Goal: Information Seeking & Learning: Learn about a topic

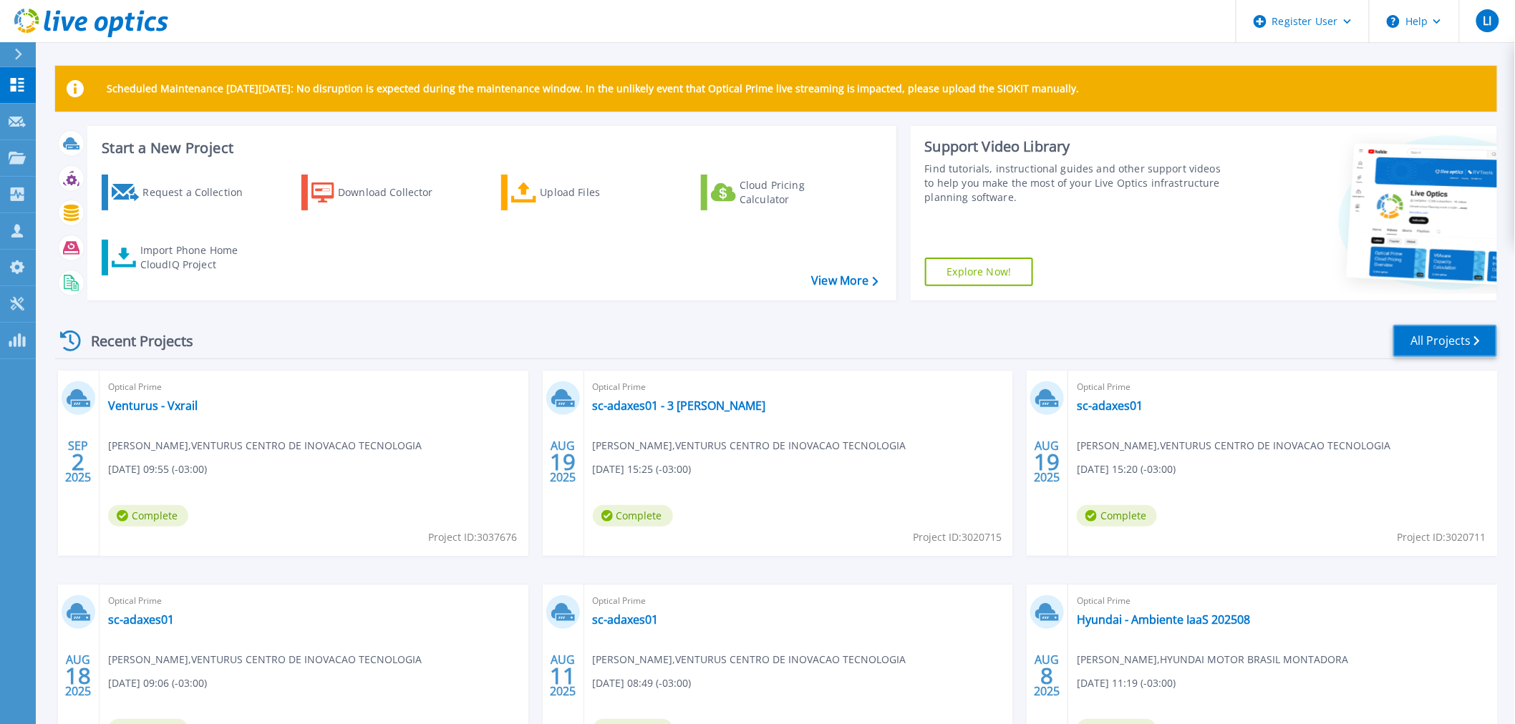
click at [1432, 339] on link "All Projects" at bounding box center [1445, 341] width 104 height 32
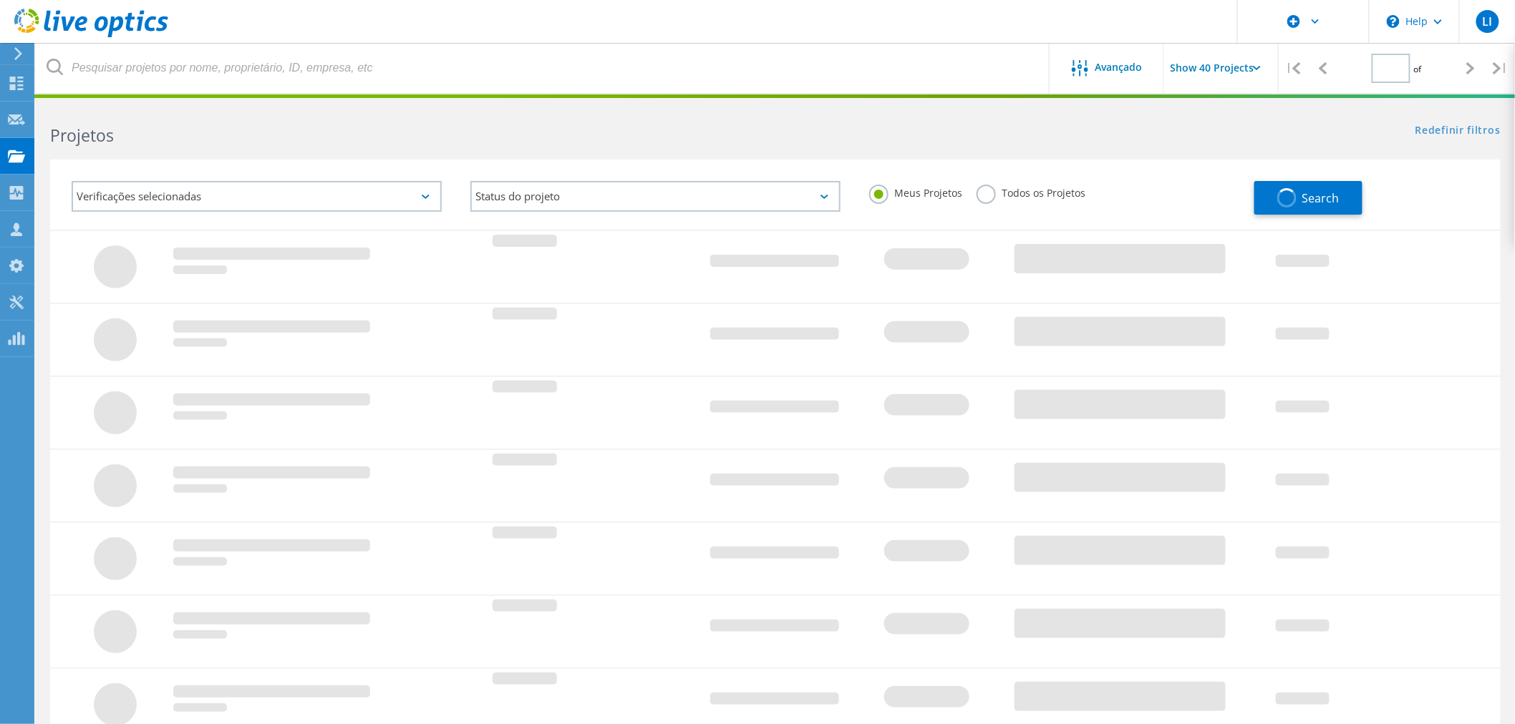
type input "1"
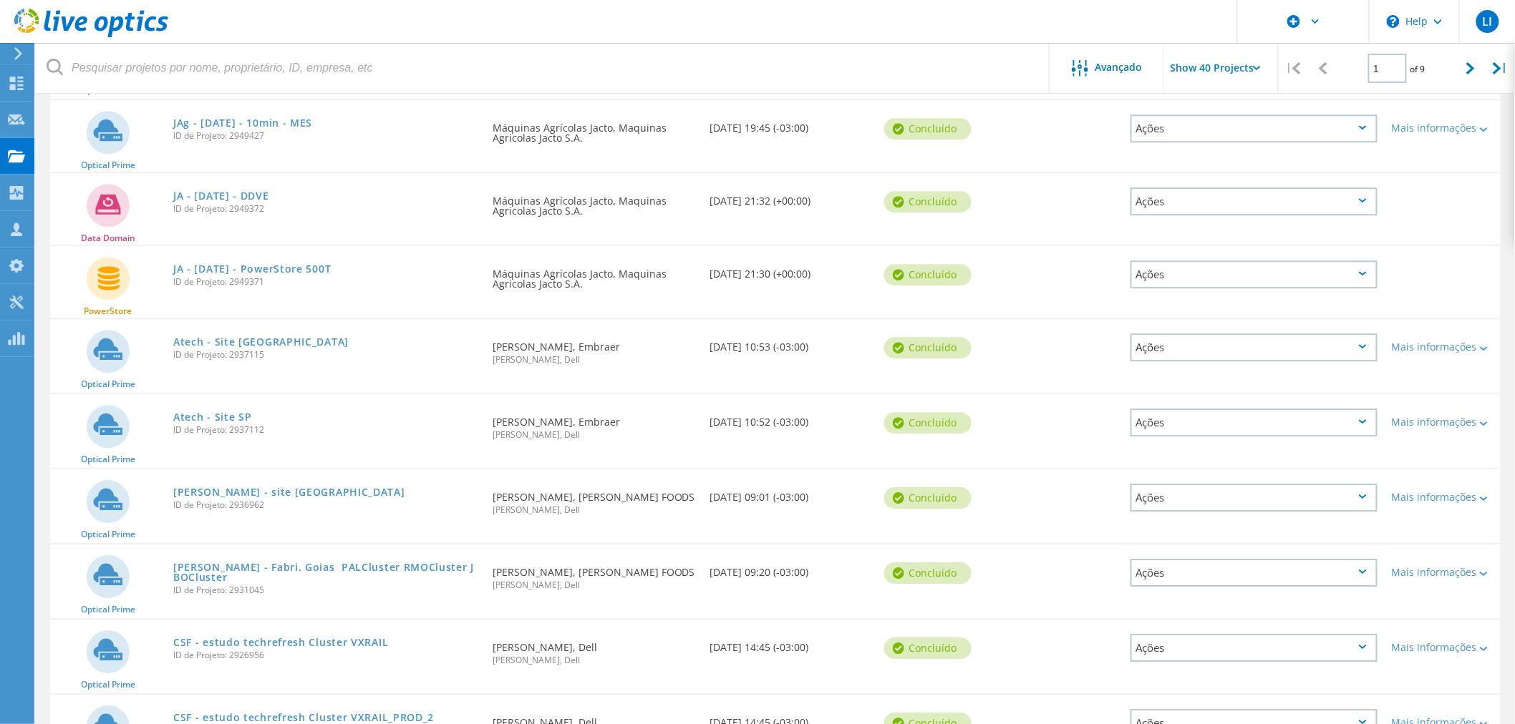
scroll to position [1591, 0]
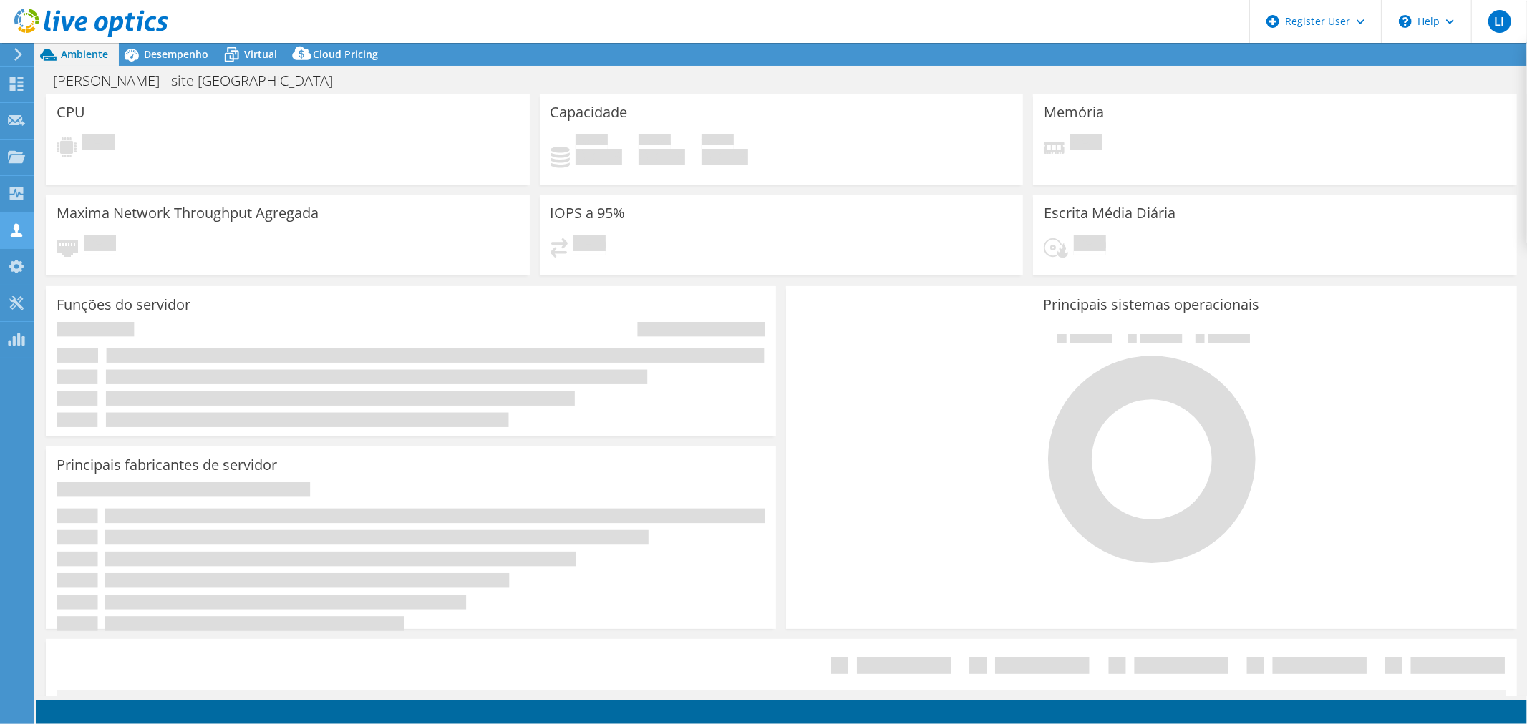
select select "SouthAmerica"
select select "USD"
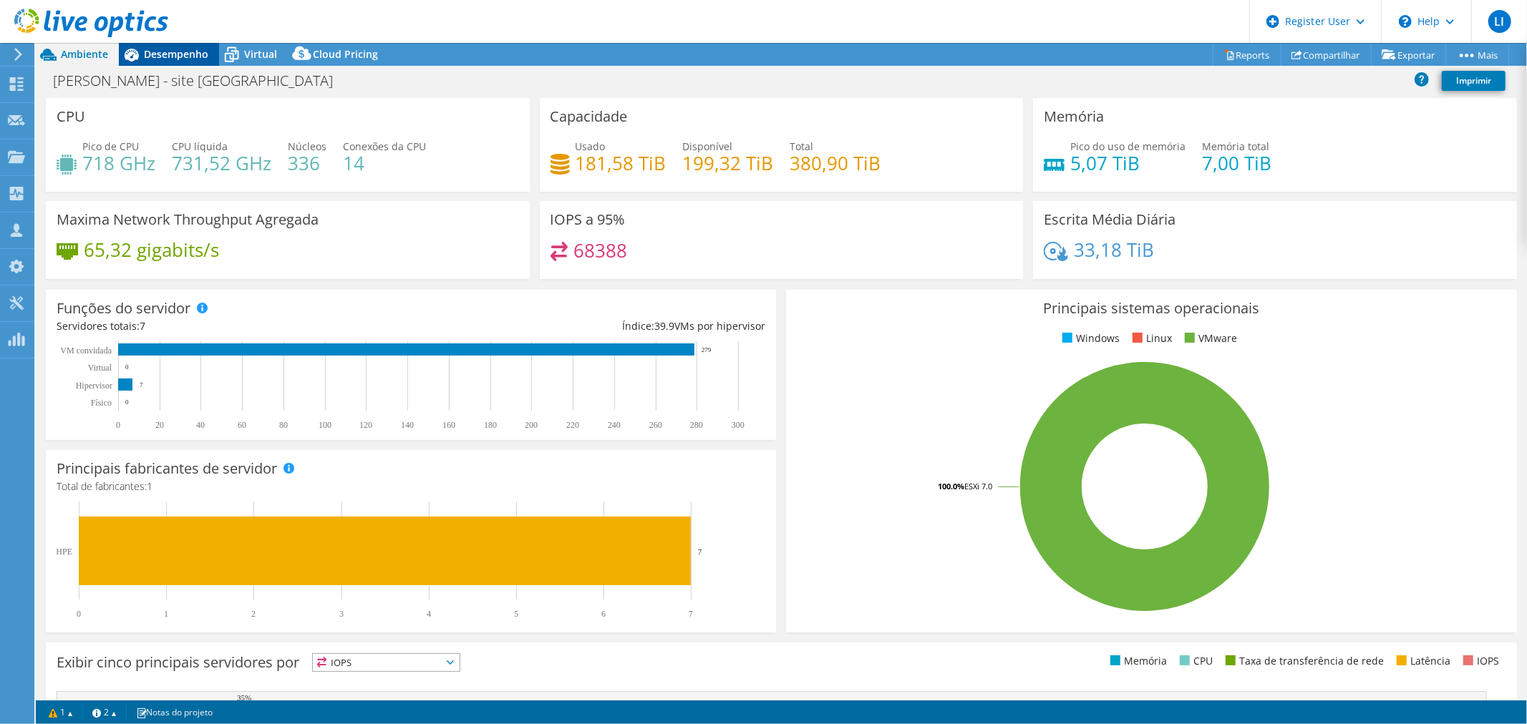
click at [161, 55] on span "Desempenho" at bounding box center [176, 54] width 64 height 14
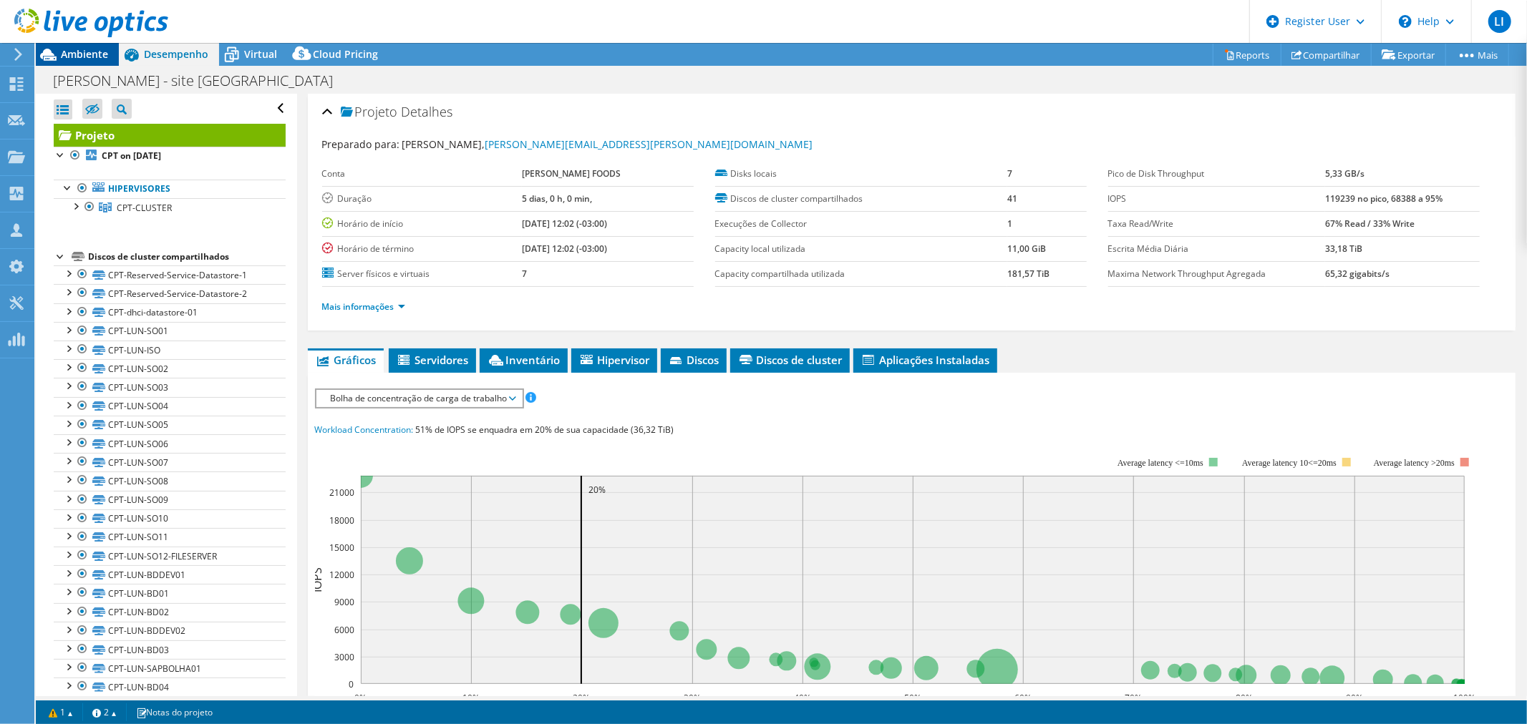
click at [72, 59] on span "Ambiente" at bounding box center [84, 54] width 47 height 14
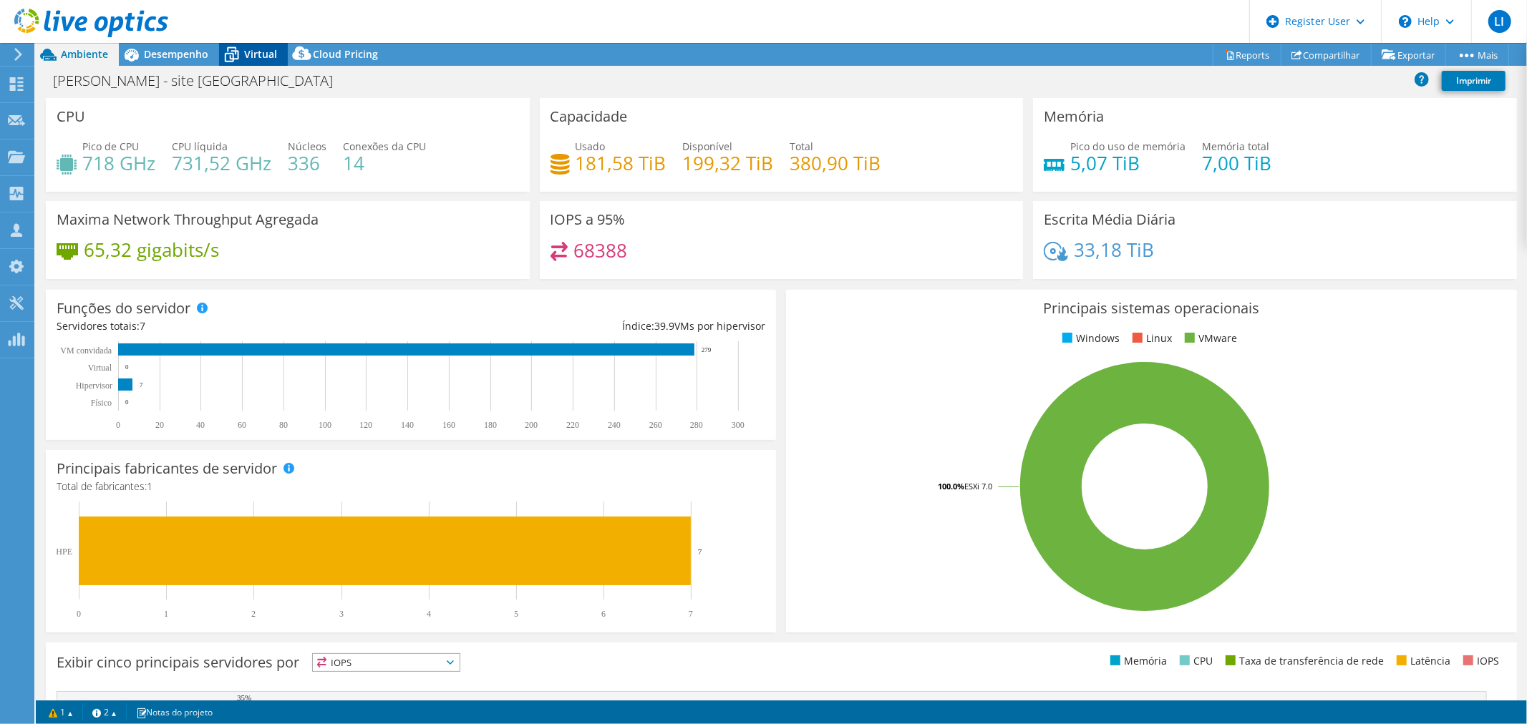
click at [261, 48] on span "Virtual" at bounding box center [260, 54] width 33 height 14
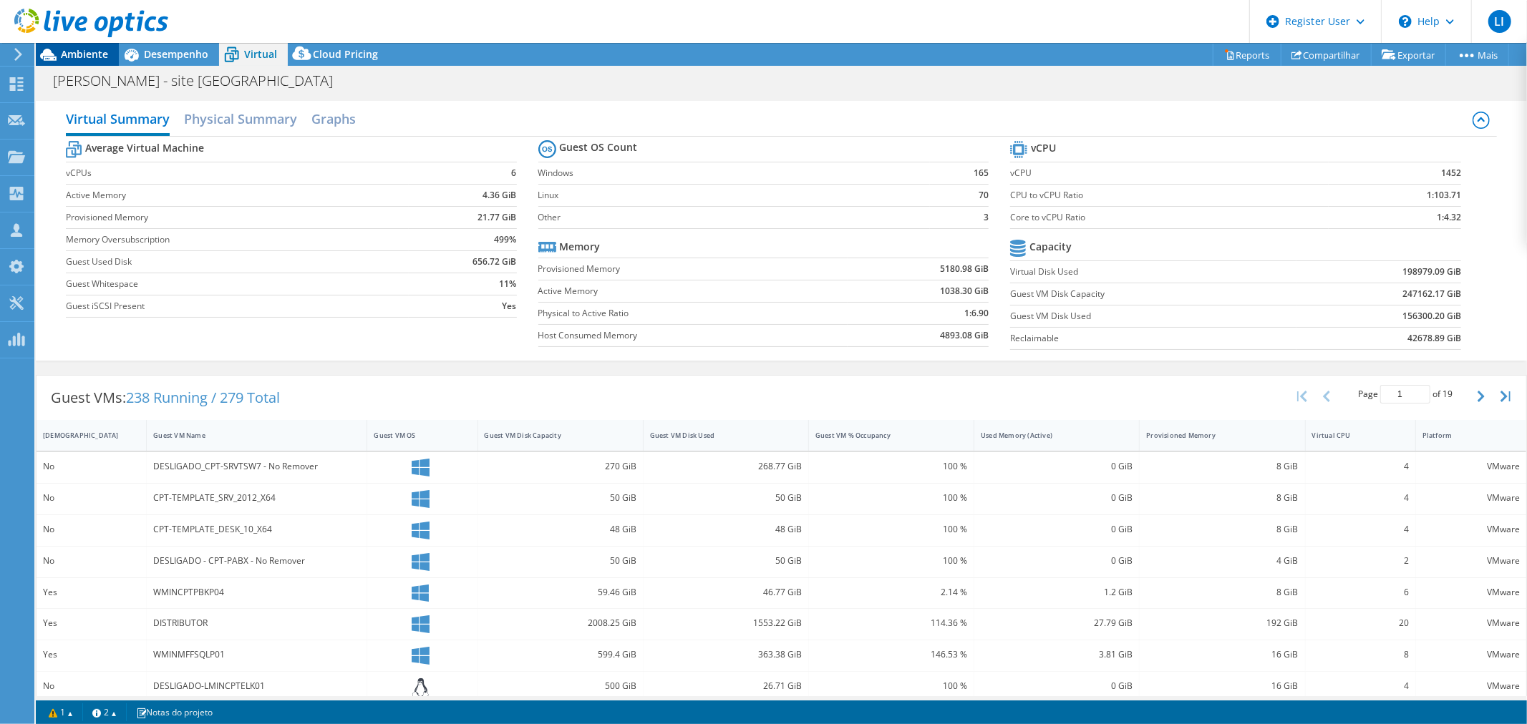
click at [63, 50] on span "Ambiente" at bounding box center [84, 54] width 47 height 14
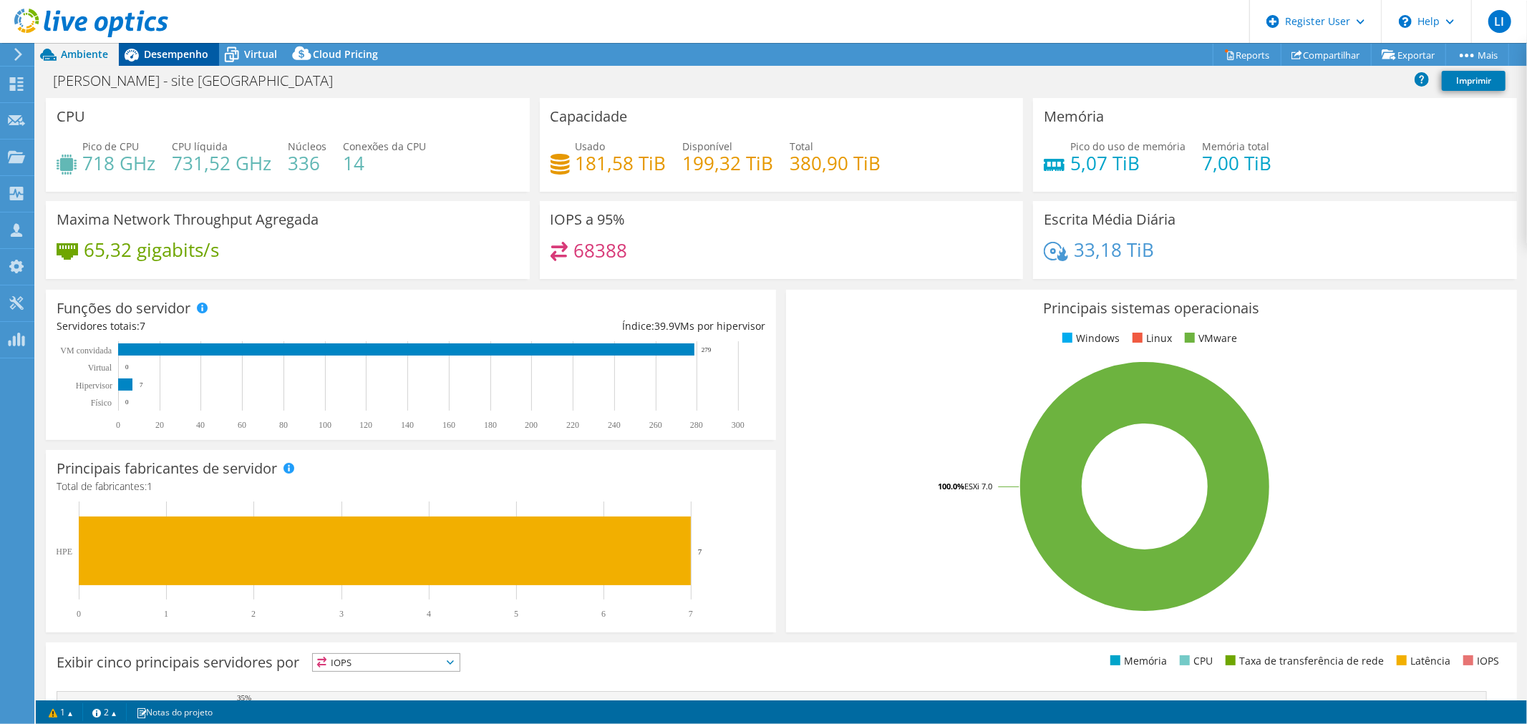
click at [159, 54] on span "Desempenho" at bounding box center [176, 54] width 64 height 14
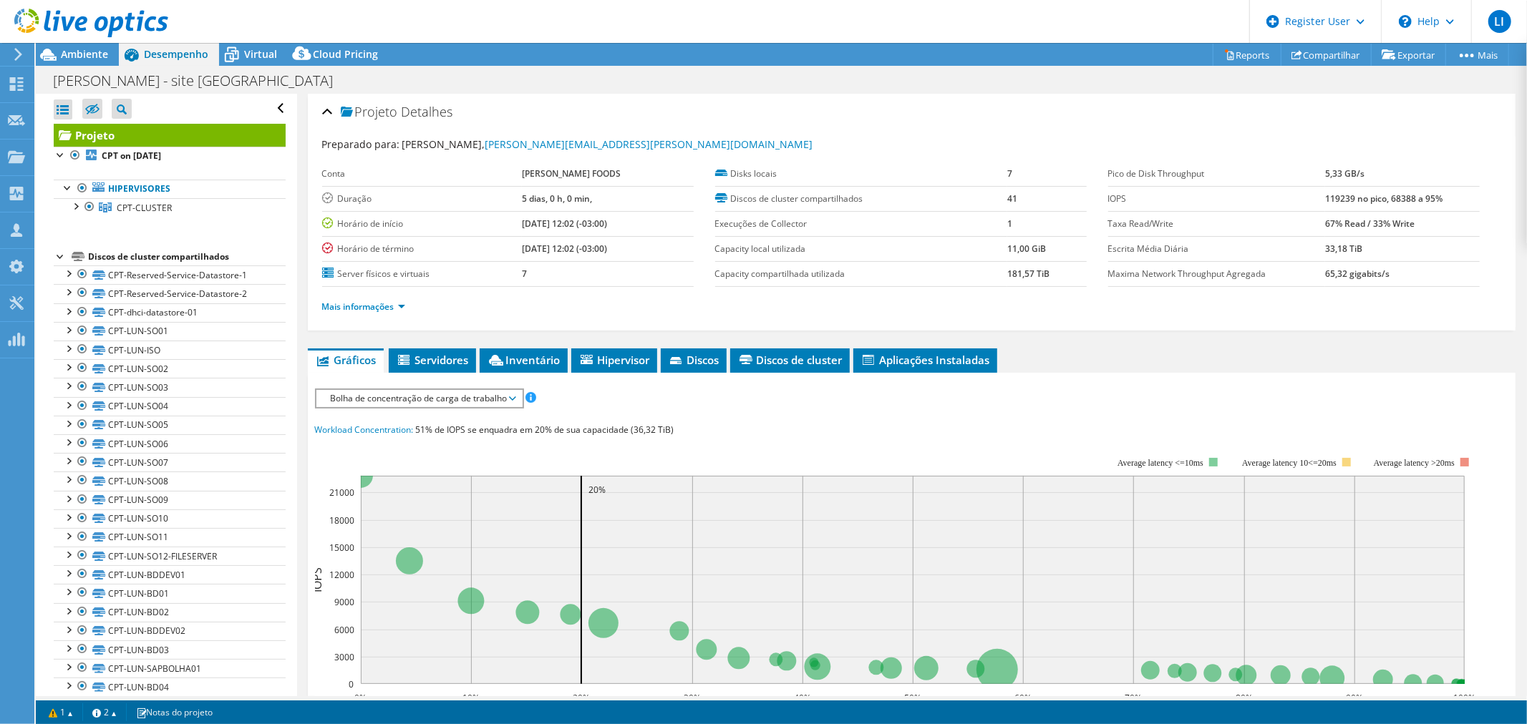
click at [505, 392] on span "Bolha de concentração de carga de trabalho" at bounding box center [419, 398] width 191 height 17
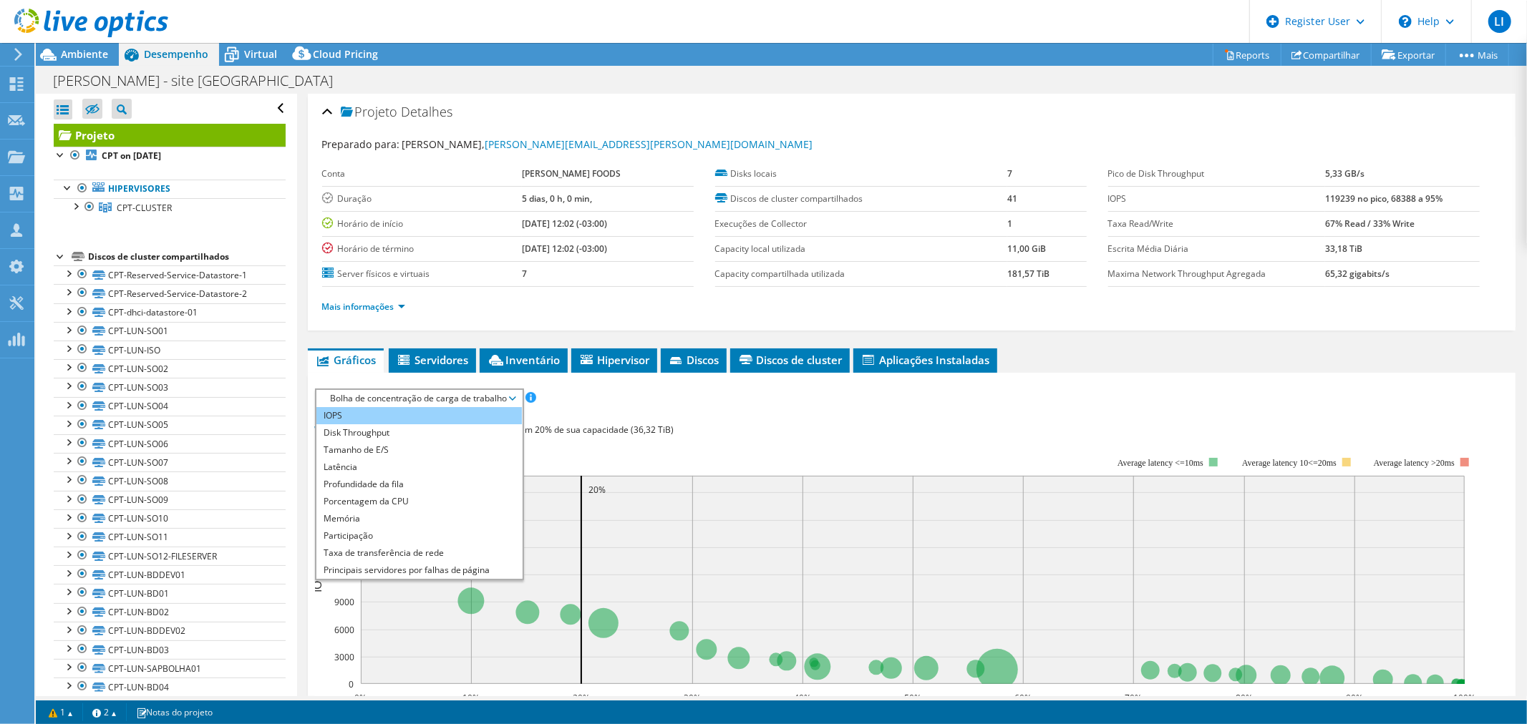
click at [444, 409] on li "IOPS" at bounding box center [418, 415] width 205 height 17
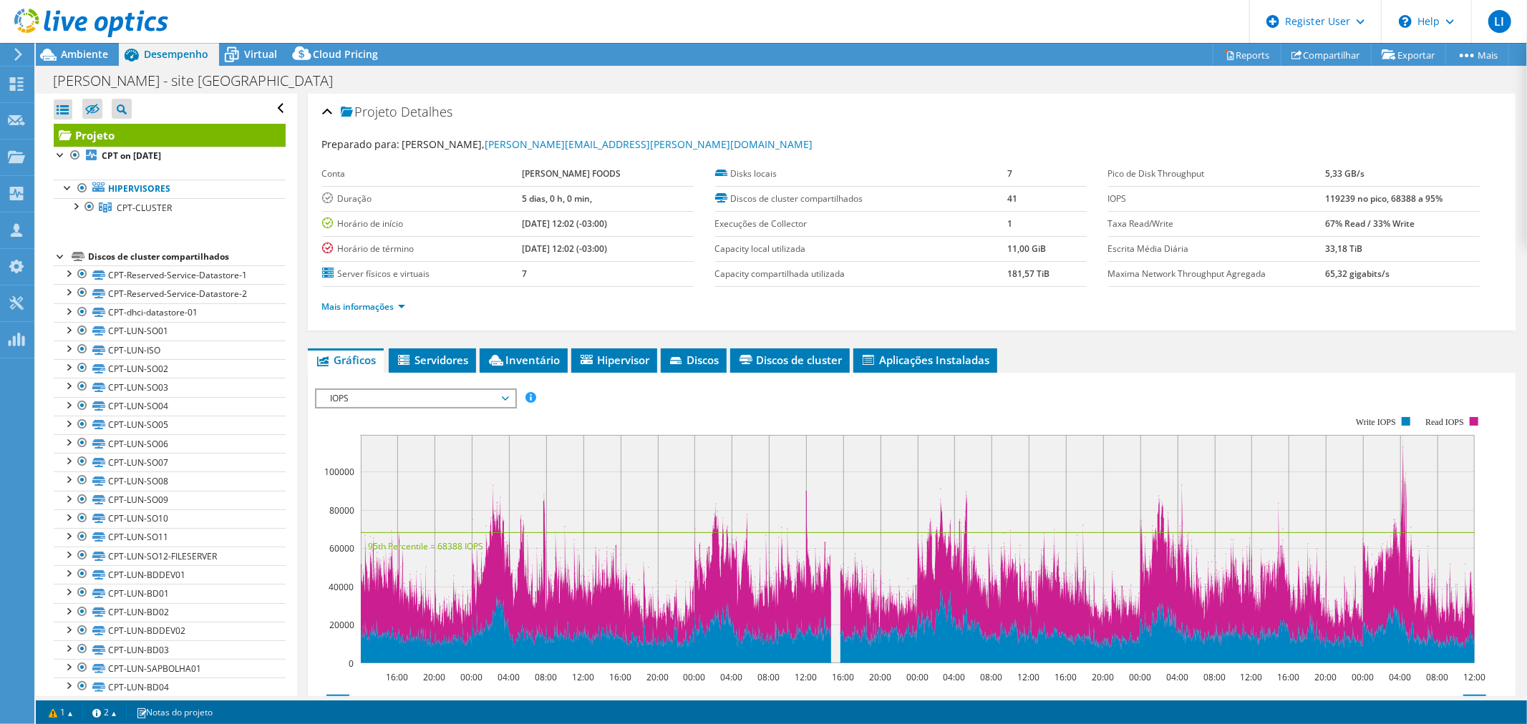
click at [79, 44] on div at bounding box center [84, 24] width 168 height 48
click at [75, 53] on span "Ambiente" at bounding box center [84, 54] width 47 height 14
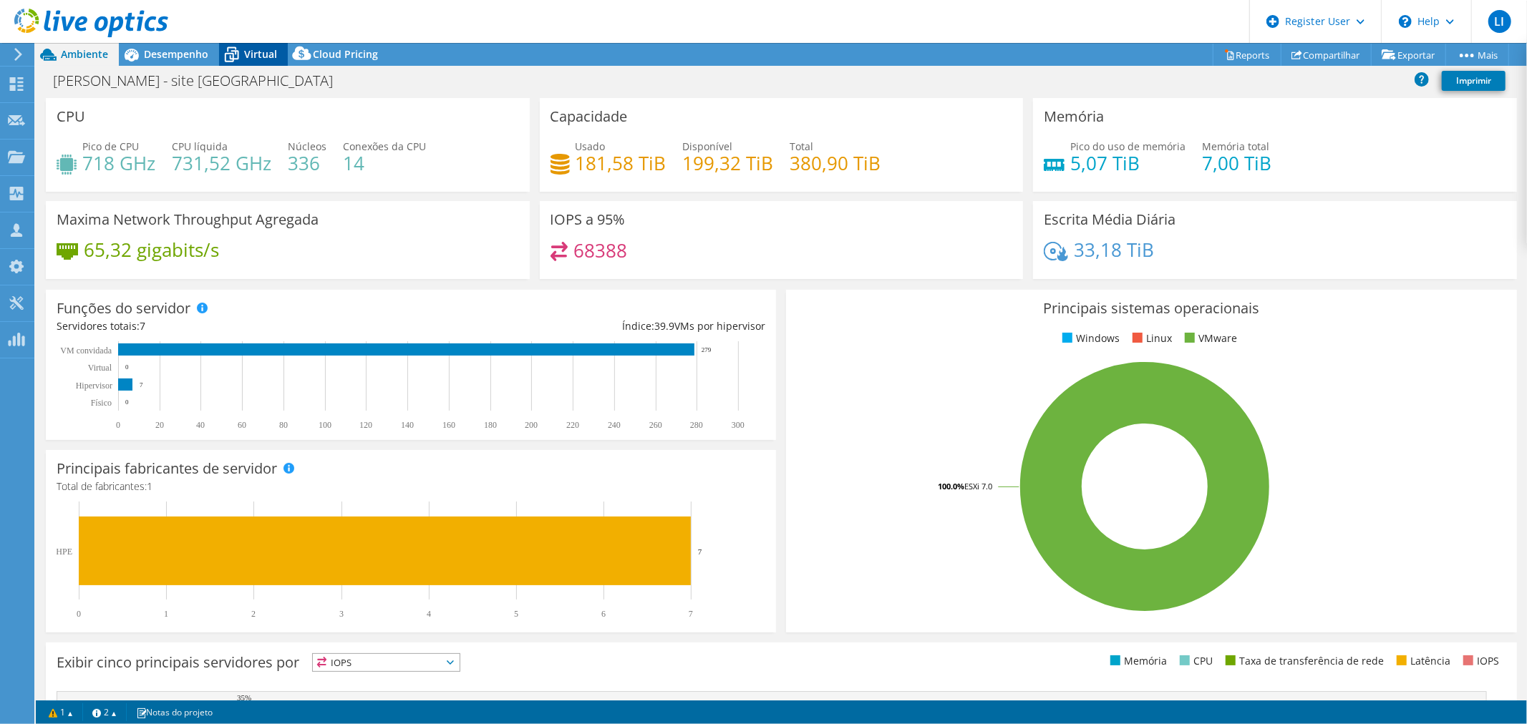
click at [254, 55] on span "Virtual" at bounding box center [260, 54] width 33 height 14
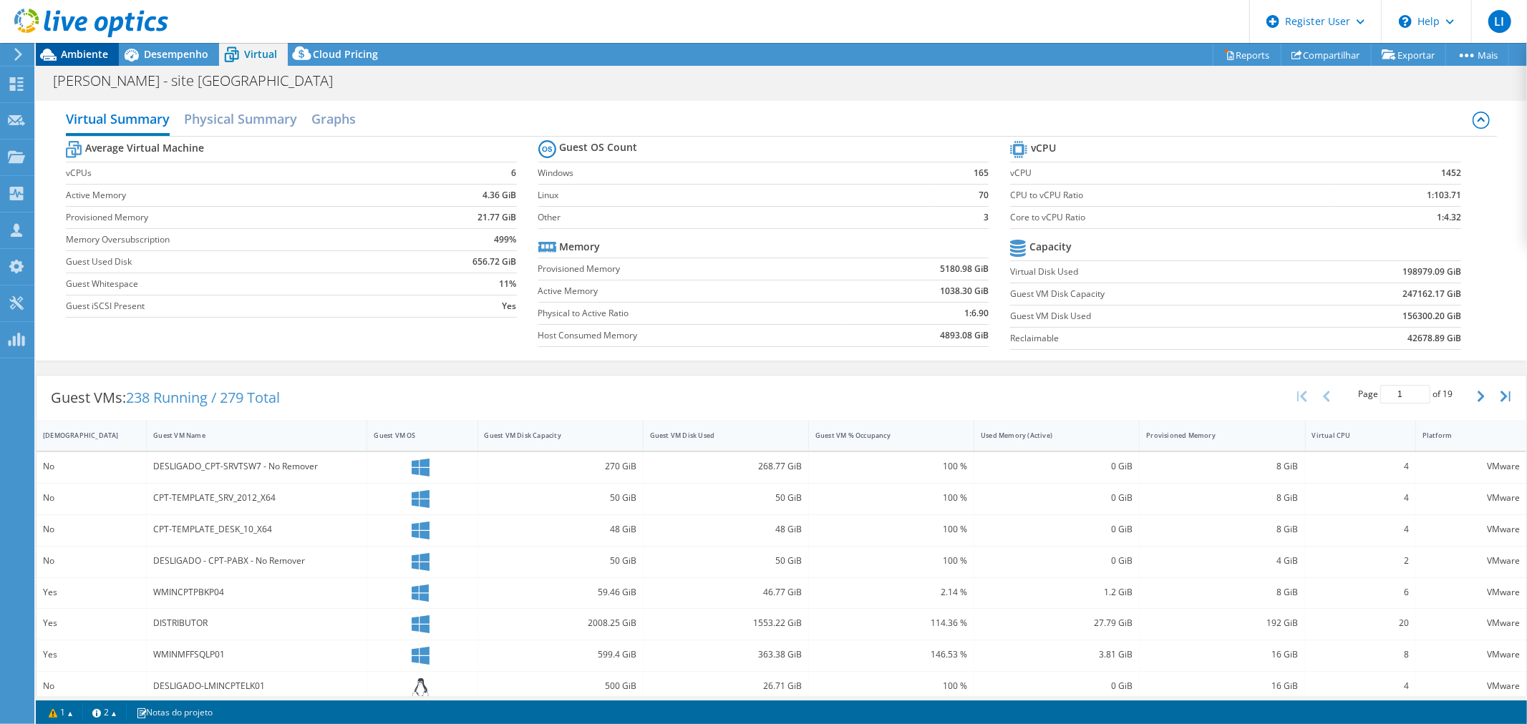
click at [77, 48] on span "Ambiente" at bounding box center [84, 54] width 47 height 14
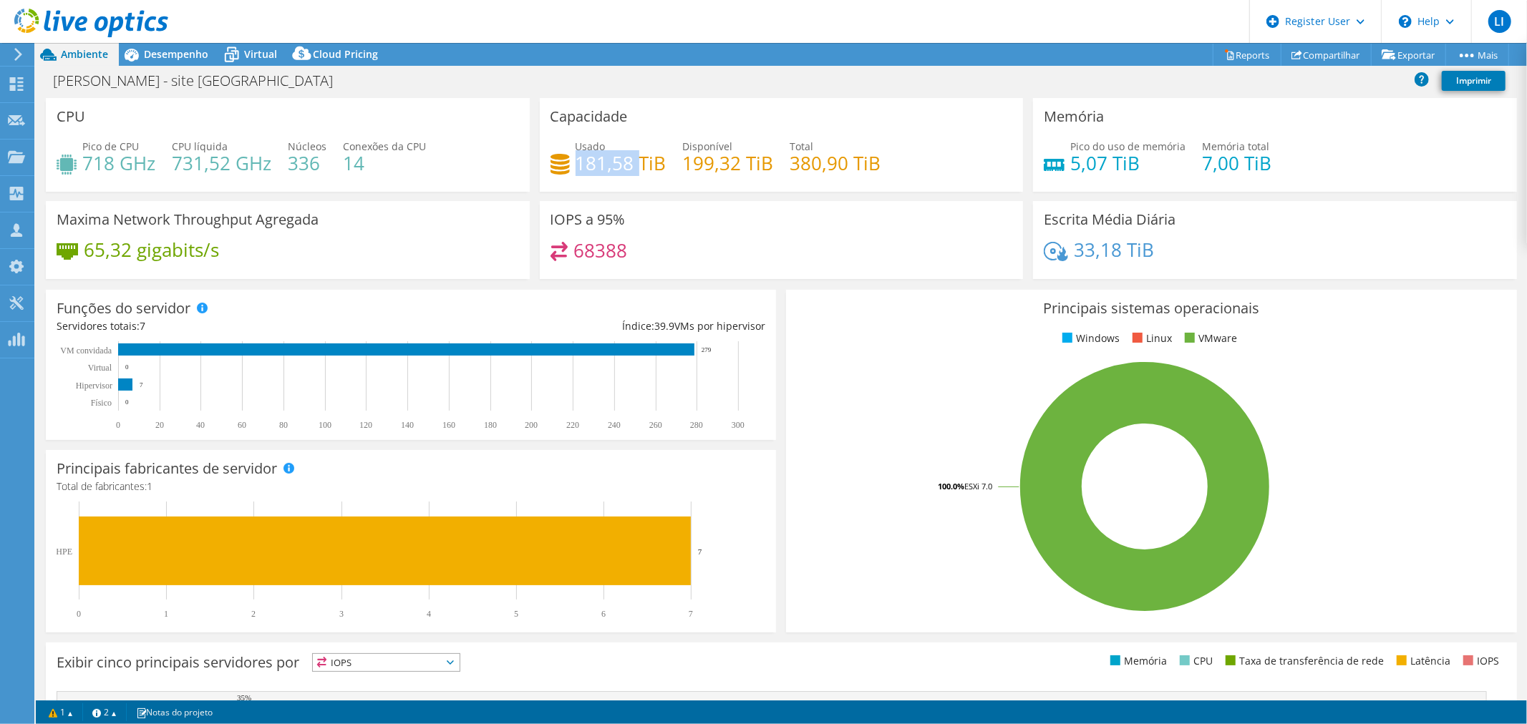
drag, startPoint x: 573, startPoint y: 162, endPoint x: 634, endPoint y: 163, distance: 60.9
click at [634, 163] on h4 "181,58 TiB" at bounding box center [621, 163] width 91 height 16
click at [269, 46] on div "Virtual" at bounding box center [253, 54] width 69 height 23
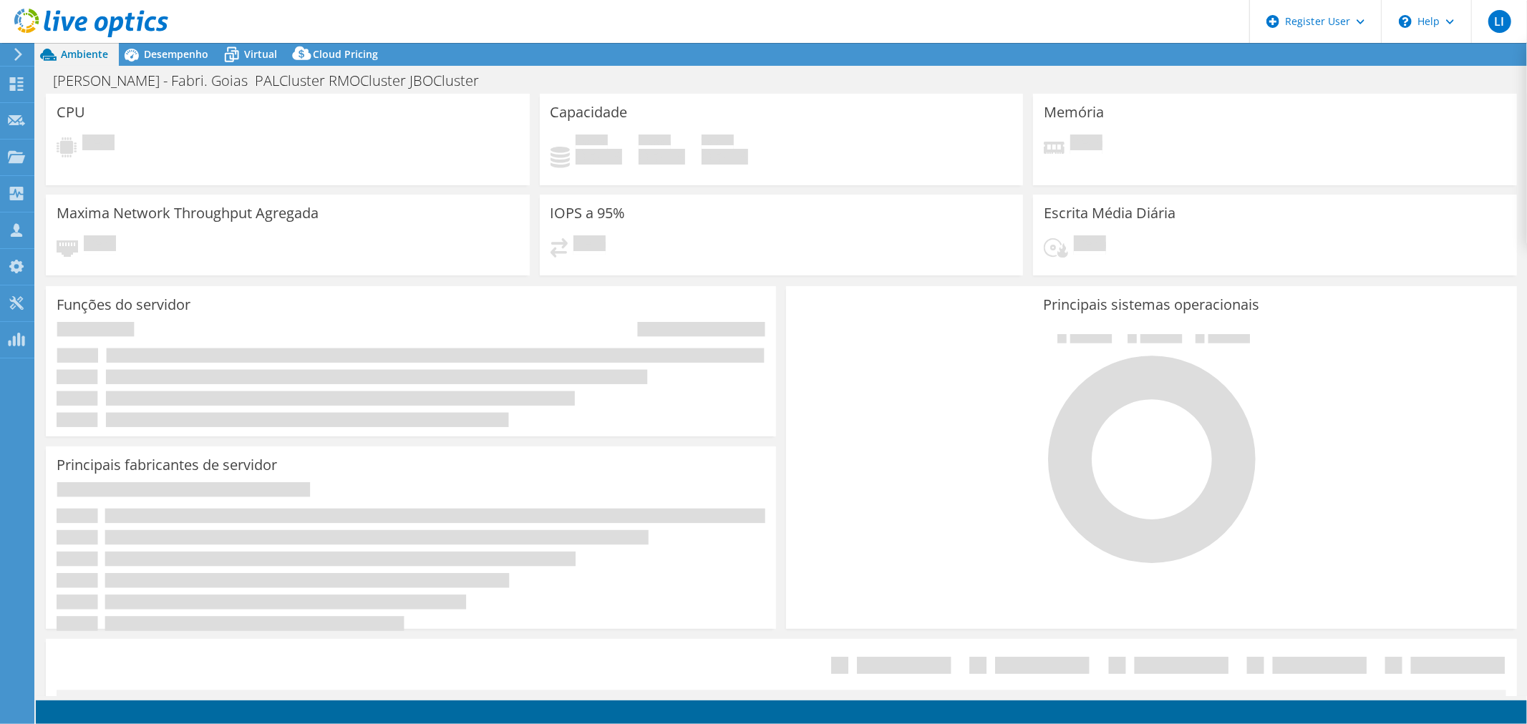
select select "USD"
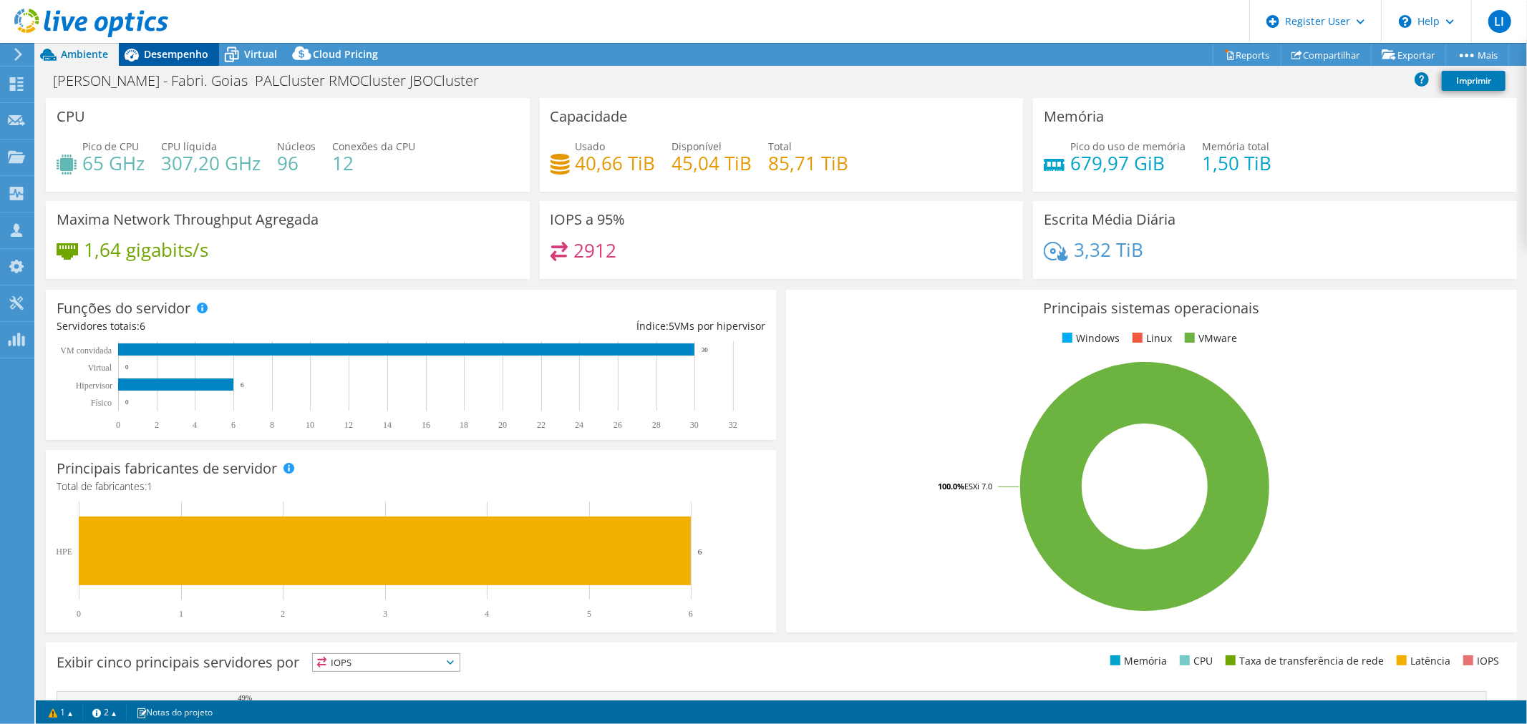
click at [161, 61] on div "Desempenho" at bounding box center [169, 54] width 100 height 23
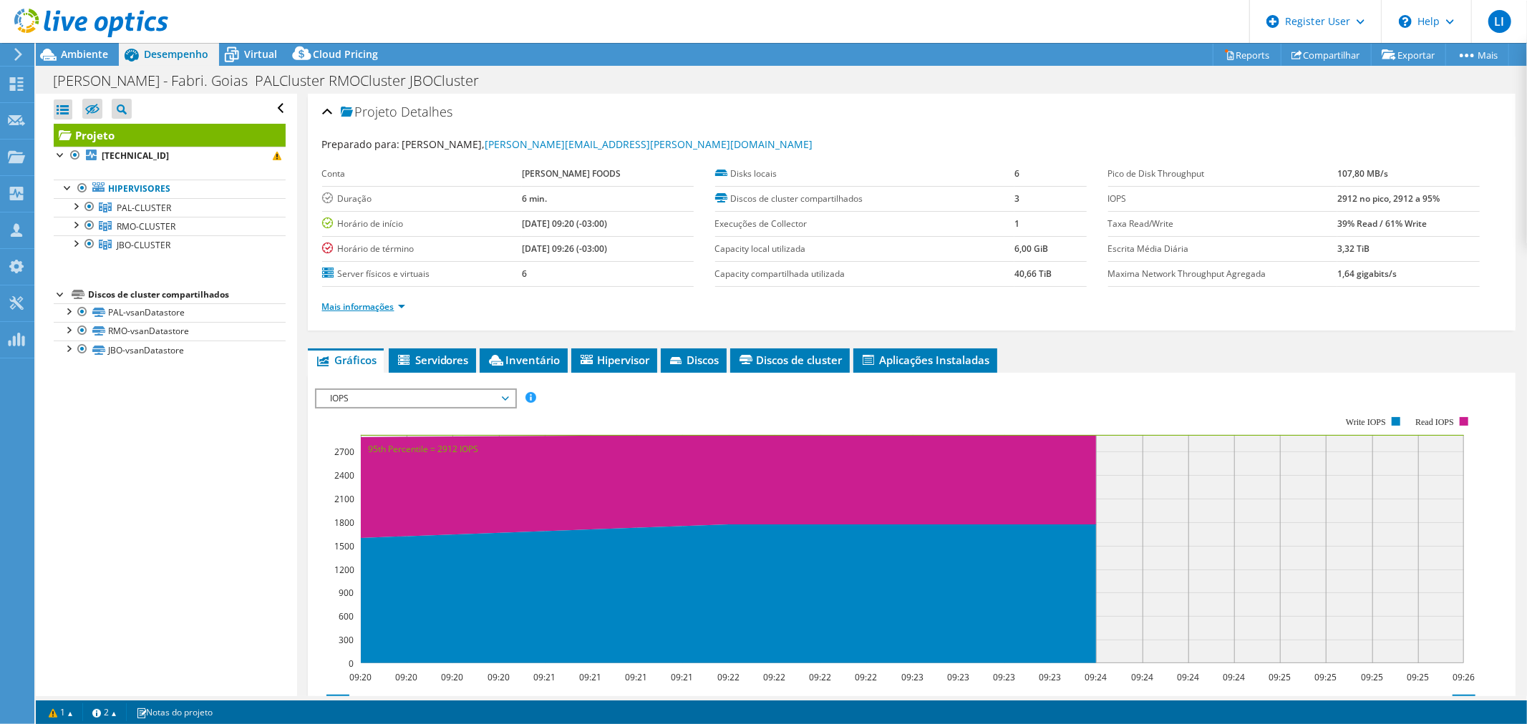
click at [397, 305] on link "Mais informações" at bounding box center [363, 307] width 83 height 12
